Goal: Transaction & Acquisition: Purchase product/service

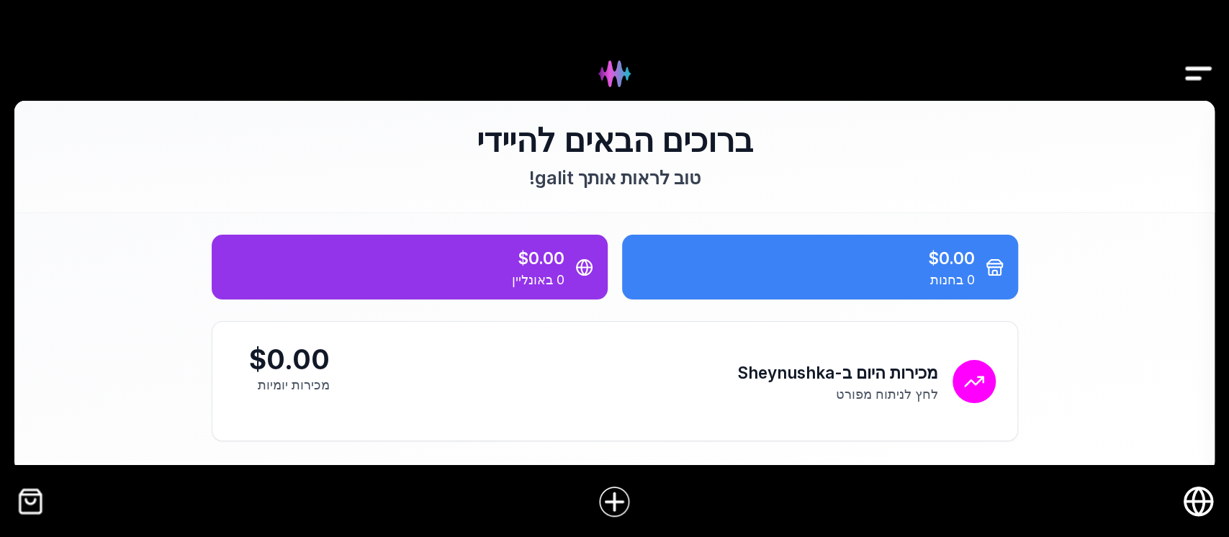
click at [1192, 81] on img "Drawer" at bounding box center [1198, 73] width 32 height 55
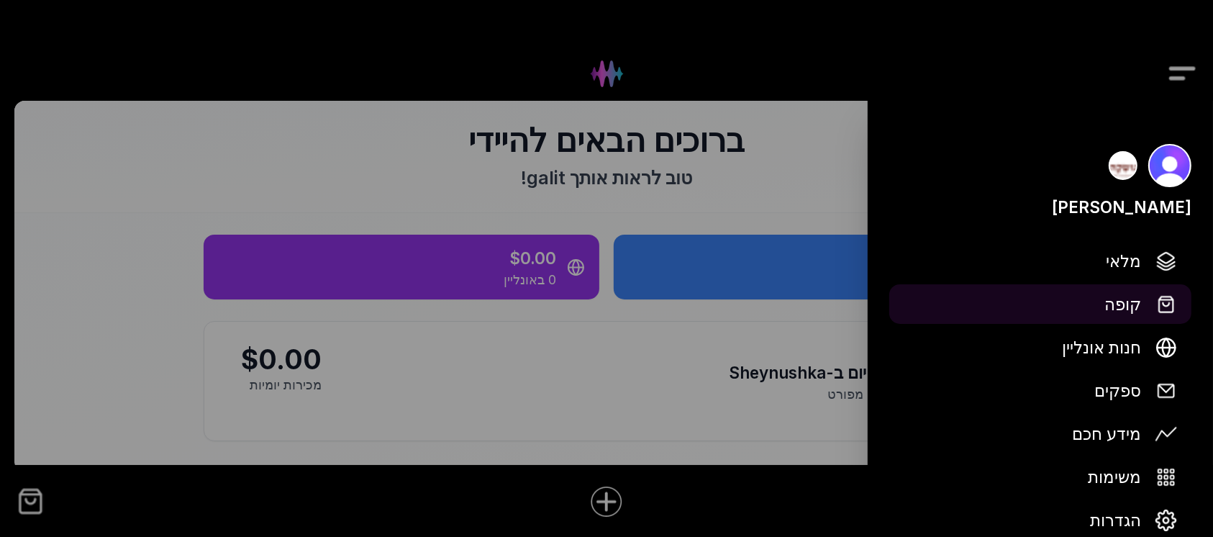
click at [1134, 304] on span "קופה" at bounding box center [1123, 303] width 37 height 25
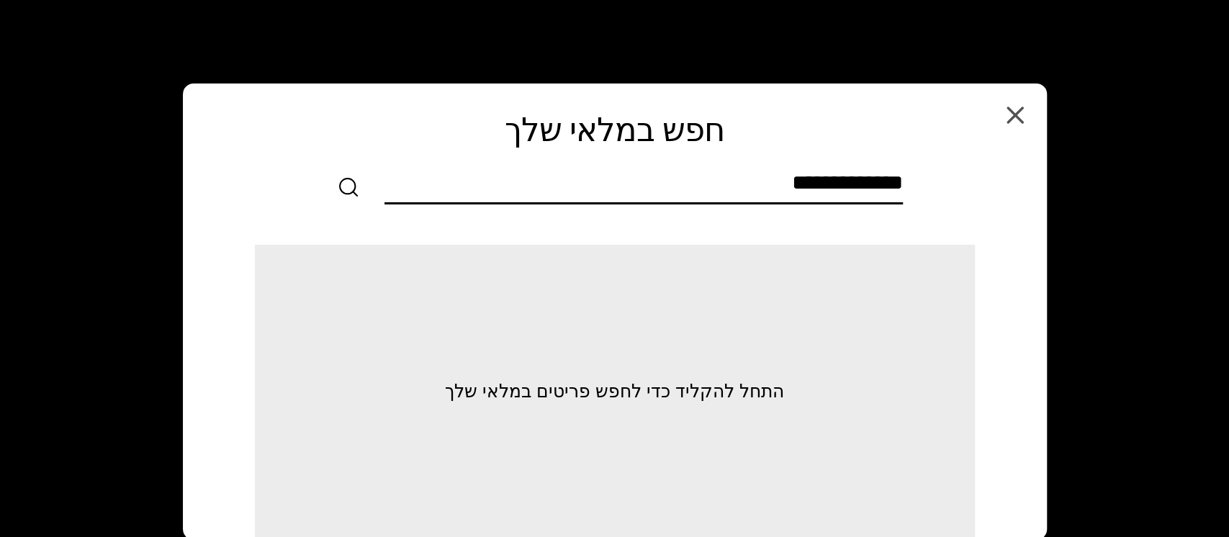
click at [841, 173] on input "text" at bounding box center [643, 186] width 518 height 32
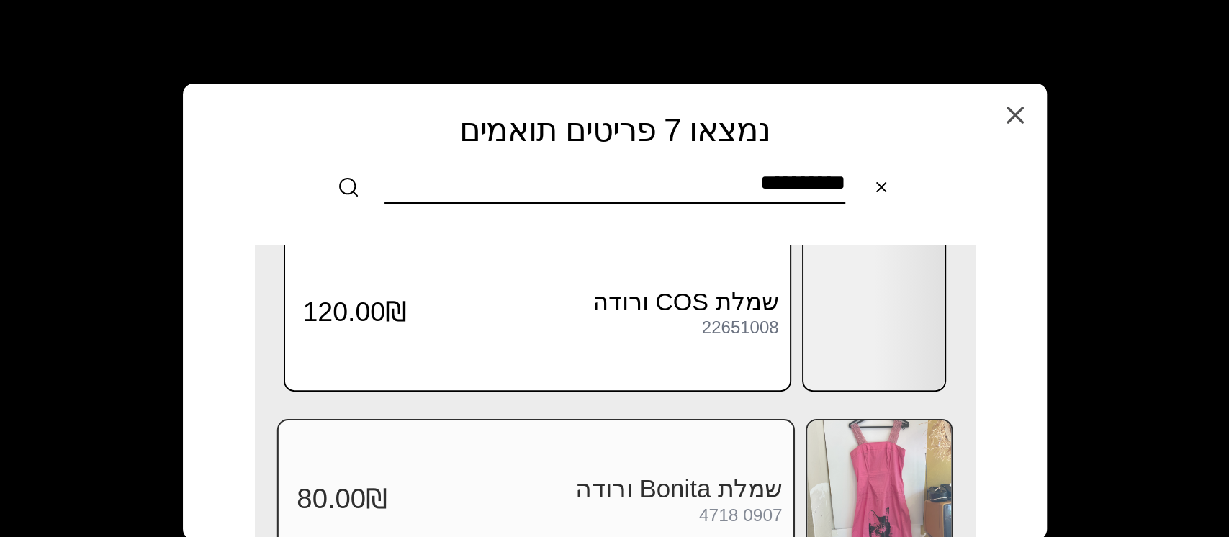
scroll to position [384, 0]
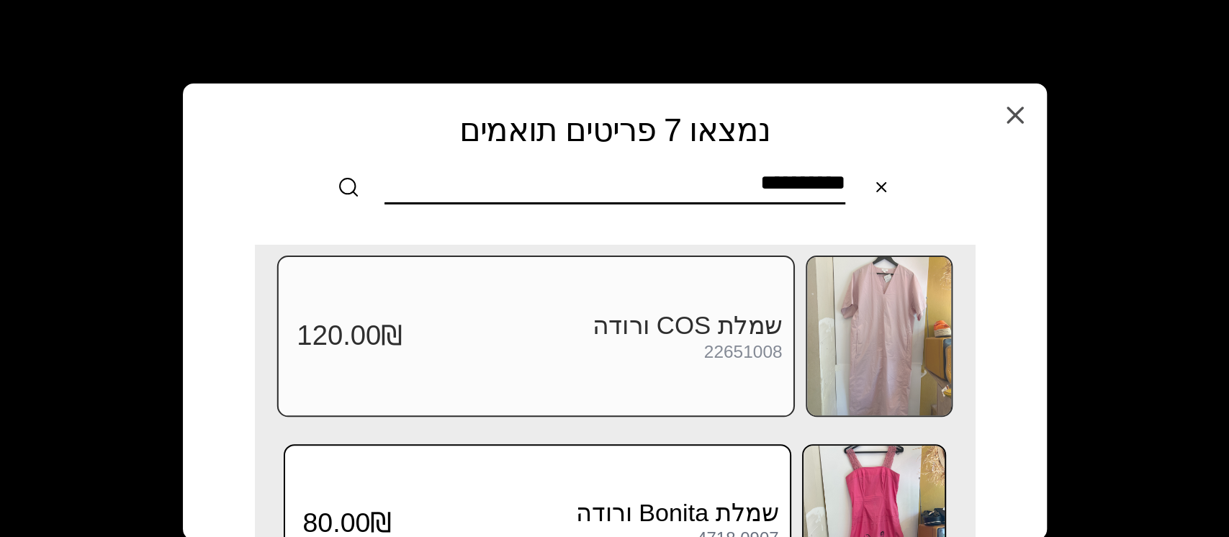
type input "**********"
click at [867, 344] on img at bounding box center [879, 336] width 144 height 158
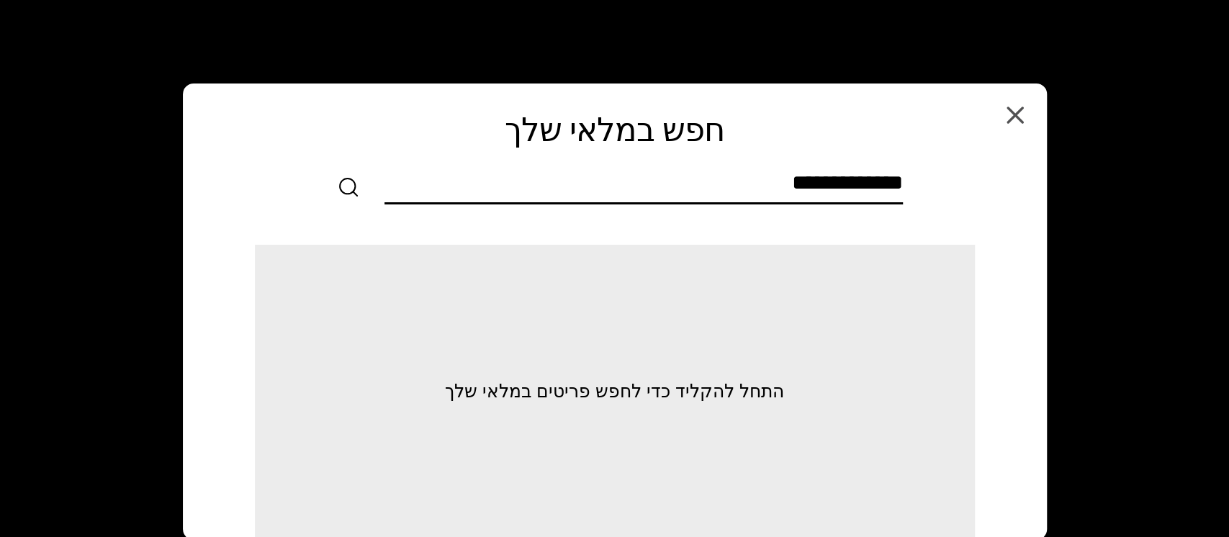
scroll to position [0, 0]
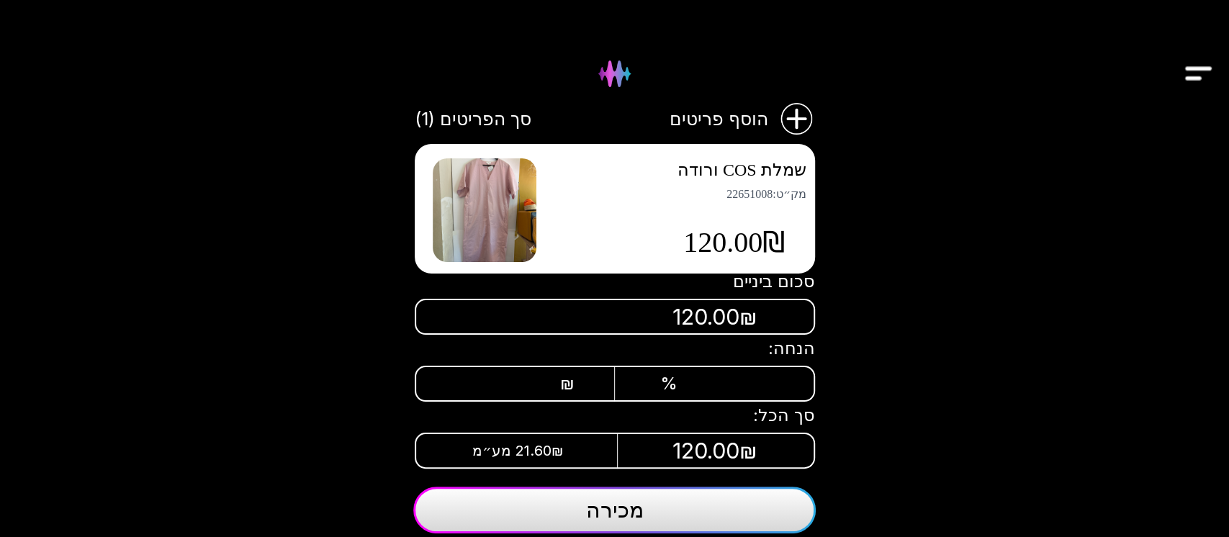
click at [584, 515] on button "מכירה" at bounding box center [614, 510] width 402 height 47
